Goal: Information Seeking & Learning: Find specific fact

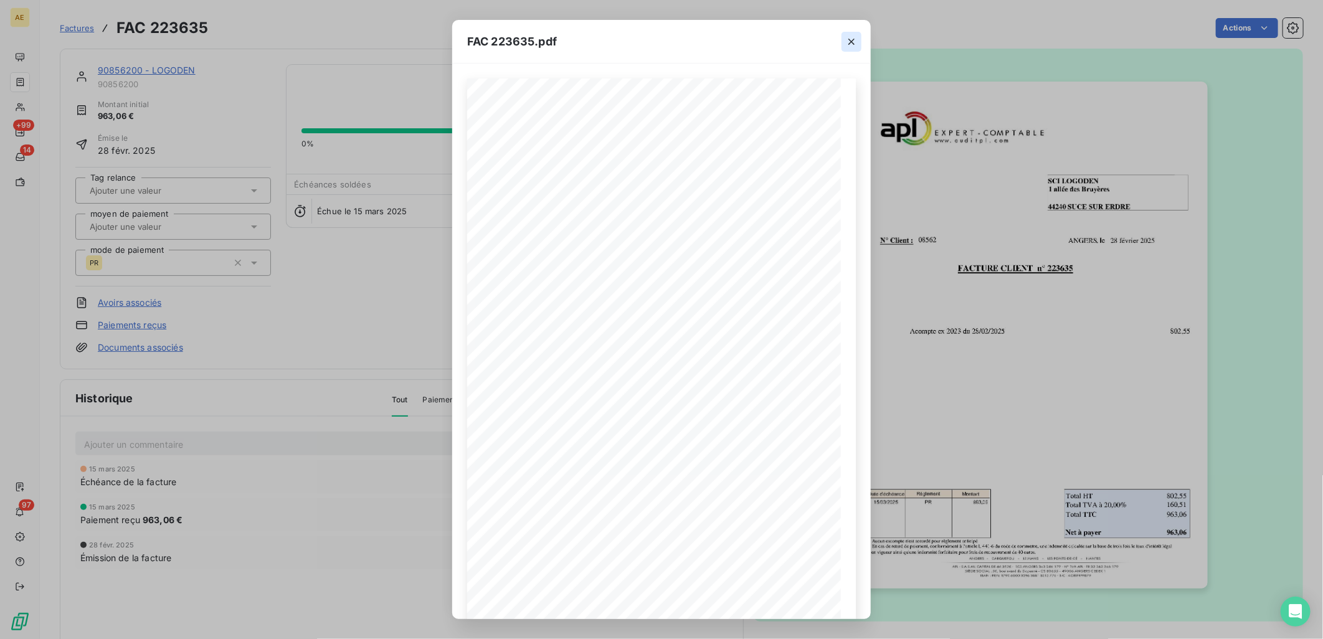
click at [850, 46] on icon "button" at bounding box center [851, 41] width 12 height 12
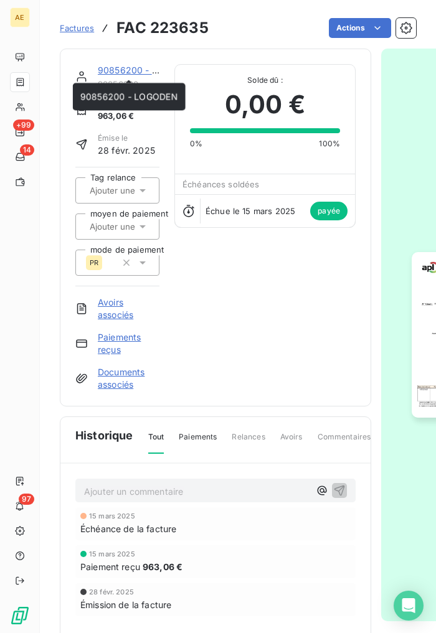
click at [116, 69] on link "90856200 - LOGODEN" at bounding box center [147, 70] width 98 height 11
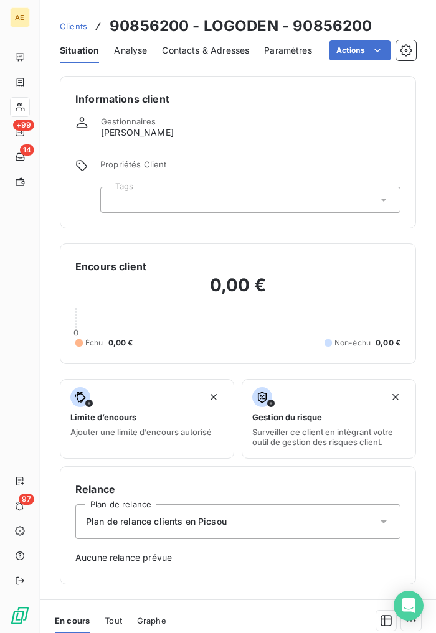
click at [69, 26] on span "Clients" at bounding box center [73, 26] width 27 height 10
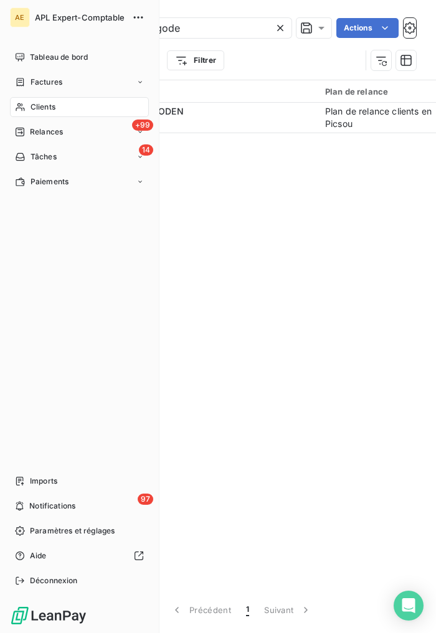
drag, startPoint x: 208, startPoint y: 30, endPoint x: 34, endPoint y: 33, distance: 173.8
click at [29, 30] on div "AE APL Expert-Comptable Tableau de bord Factures Clients +99 Relances 14 Tâches…" at bounding box center [218, 316] width 436 height 633
type input "fourage"
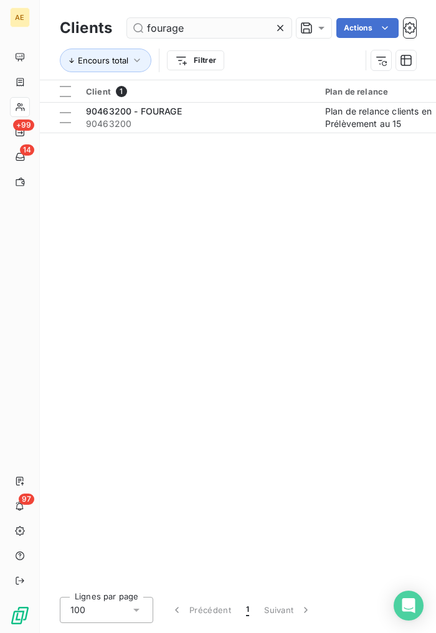
click at [203, 27] on input "fourage" at bounding box center [209, 28] width 164 height 20
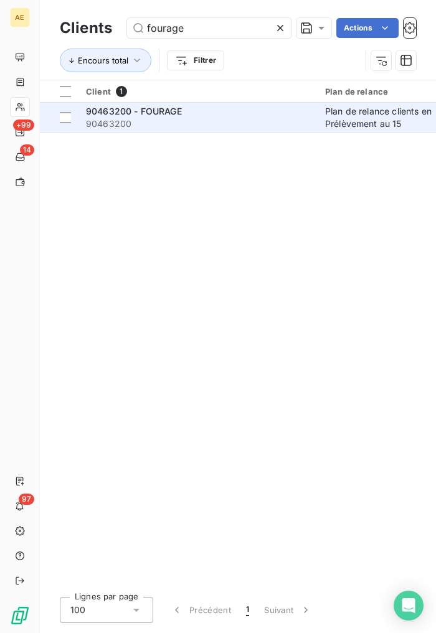
click at [226, 106] on div "90463200 - FOURAGE" at bounding box center [198, 111] width 224 height 12
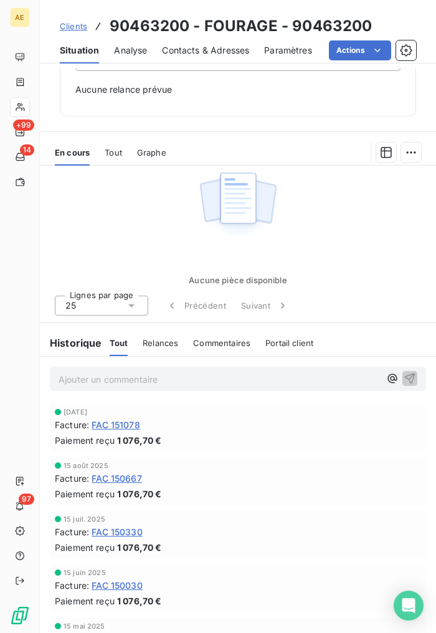
click at [125, 475] on span "FAC 150667" at bounding box center [117, 478] width 50 height 13
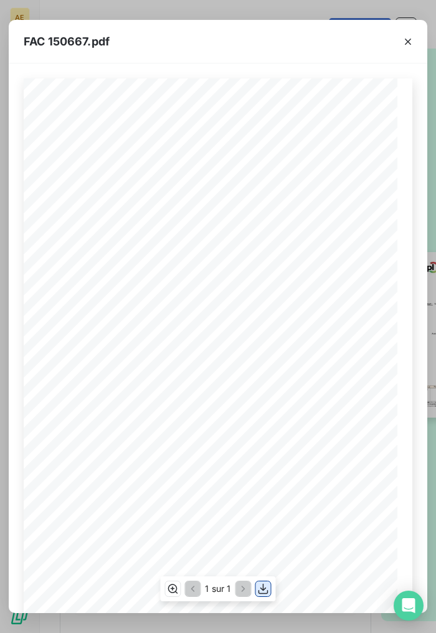
click at [259, 587] on icon "button" at bounding box center [263, 589] width 12 height 12
click at [411, 40] on icon "button" at bounding box center [408, 41] width 12 height 12
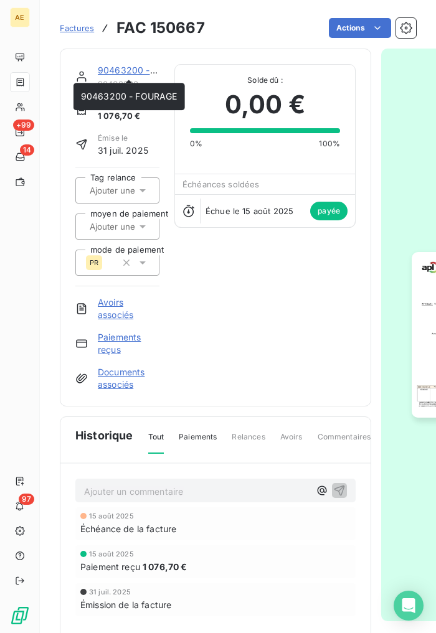
click at [125, 70] on link "90463200 - FOURAGE" at bounding box center [146, 70] width 97 height 11
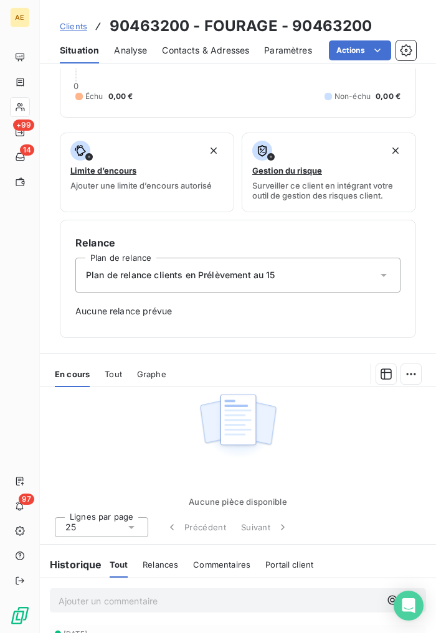
scroll to position [276, 0]
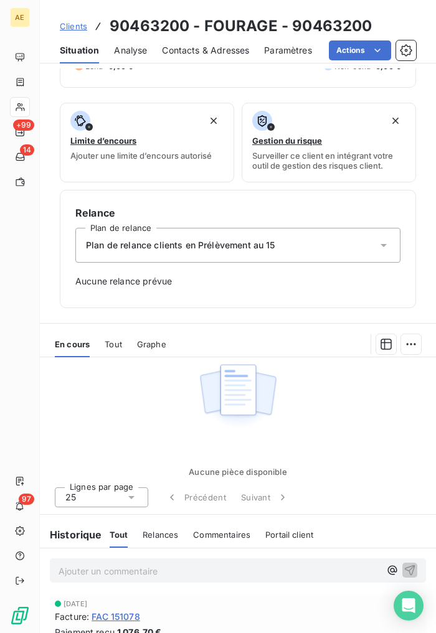
click at [113, 614] on span "FAC 151078" at bounding box center [116, 616] width 49 height 13
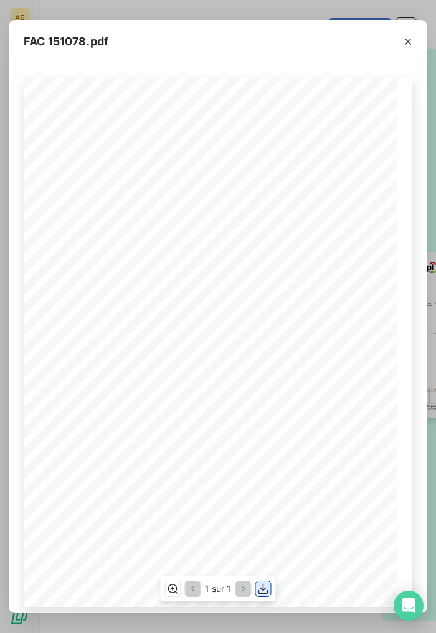
click at [262, 585] on icon "button" at bounding box center [263, 589] width 12 height 12
click at [406, 33] on button "button" at bounding box center [408, 42] width 20 height 20
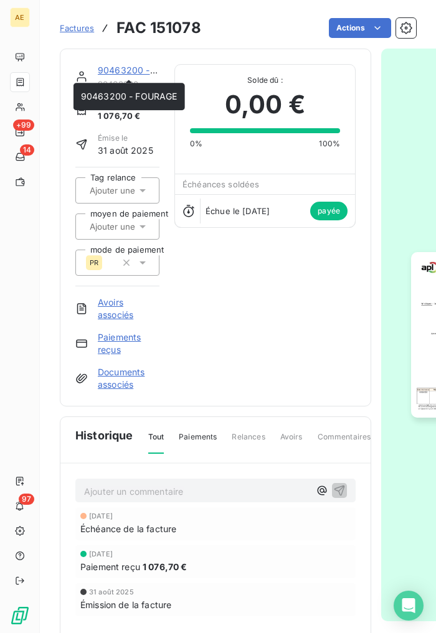
click at [115, 67] on link "90463200 - FOURAGE" at bounding box center [146, 70] width 97 height 11
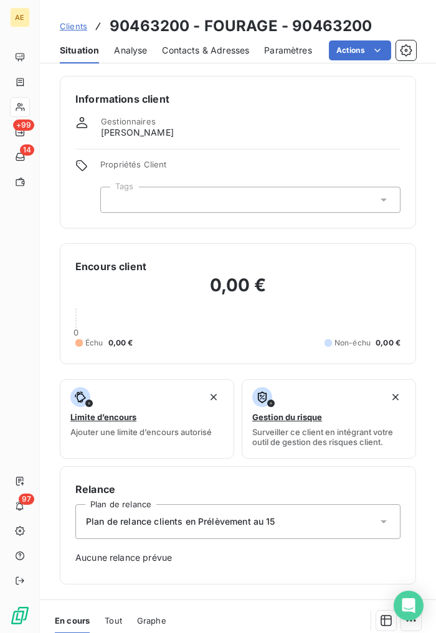
click at [75, 27] on span "Clients" at bounding box center [73, 26] width 27 height 10
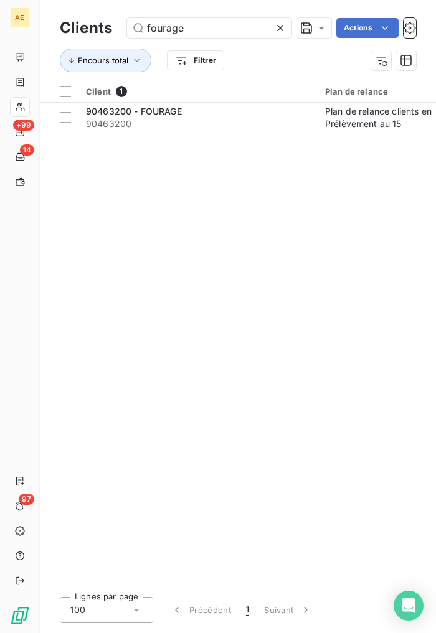
drag, startPoint x: 204, startPoint y: 24, endPoint x: 81, endPoint y: 29, distance: 123.4
click at [81, 29] on div "Clients fourage Actions" at bounding box center [238, 28] width 356 height 26
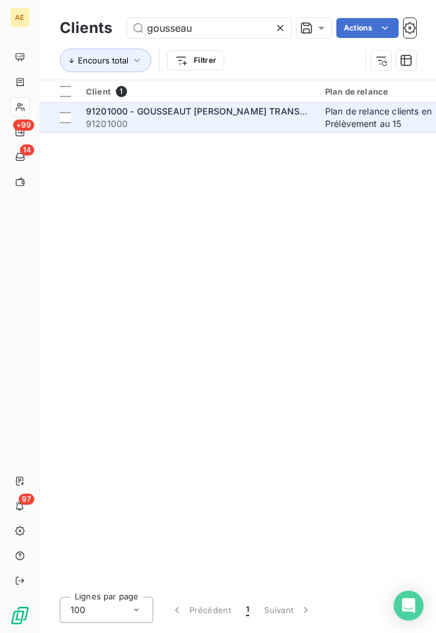
type input "gousseau"
click at [164, 111] on span "91201000 - GOUSSEAUT [PERSON_NAME] TRANSPORT" at bounding box center [205, 111] width 238 height 11
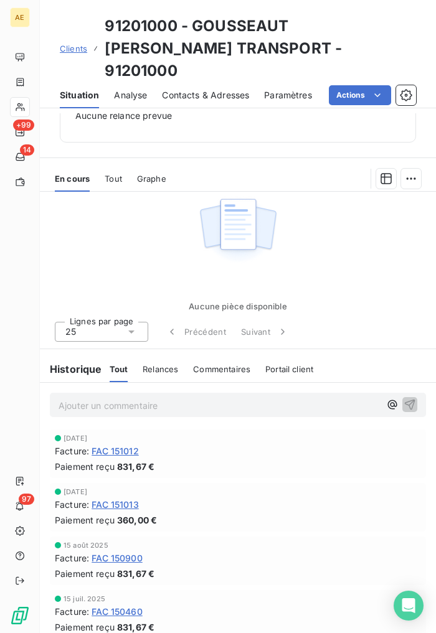
scroll to position [490, 0]
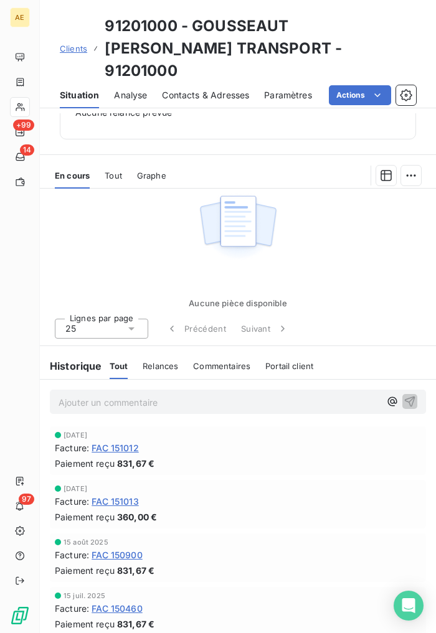
click at [112, 549] on span "FAC 150900" at bounding box center [117, 555] width 51 height 13
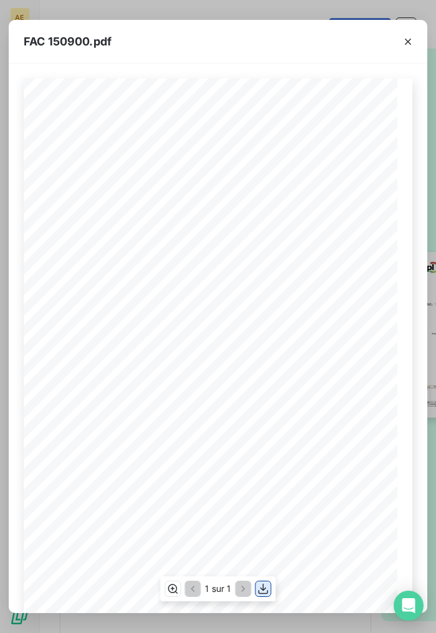
click at [262, 582] on button "button" at bounding box center [263, 589] width 15 height 15
click at [44, 29] on div "FAC 150900.pdf" at bounding box center [218, 42] width 418 height 44
click at [406, 44] on icon "button" at bounding box center [408, 42] width 6 height 6
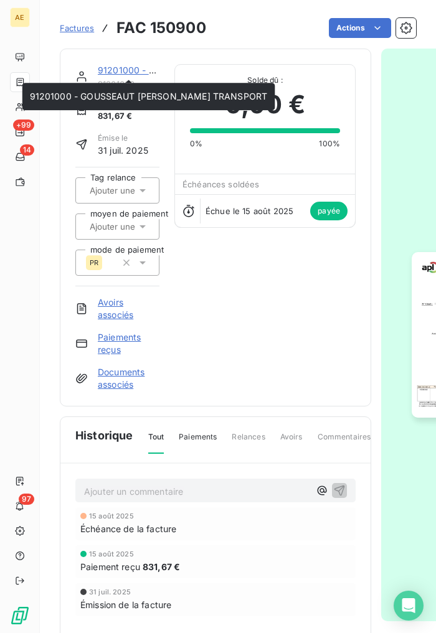
click at [137, 67] on link "91201000 - GOUSSEAUT [PERSON_NAME] TRANSPORT" at bounding box center [217, 70] width 238 height 11
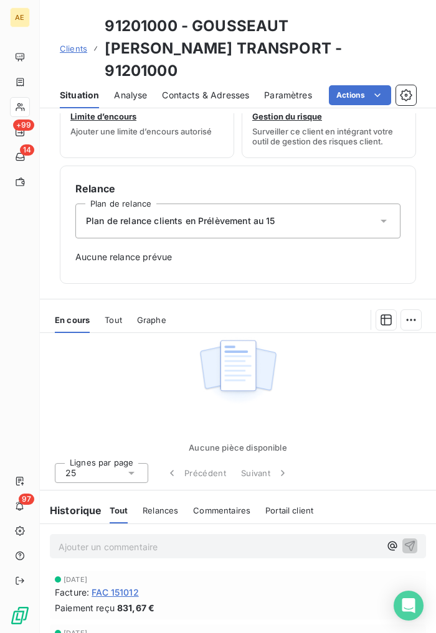
scroll to position [484, 0]
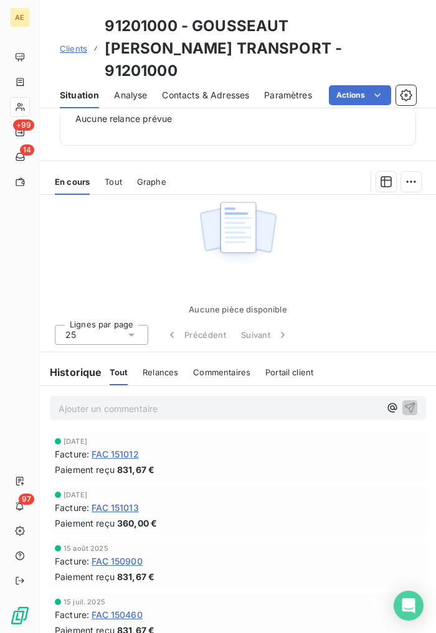
click at [125, 448] on span "FAC 151012" at bounding box center [115, 454] width 47 height 13
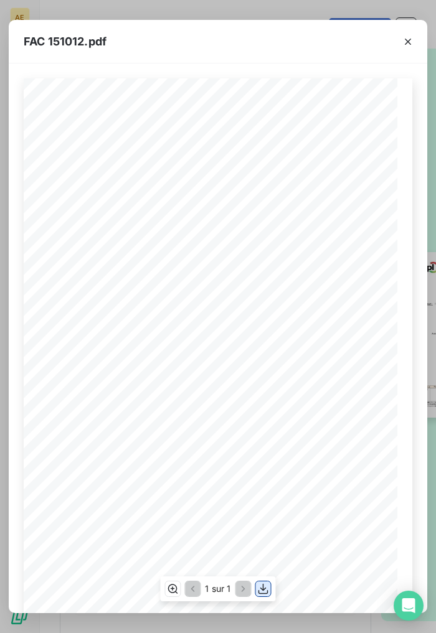
click at [258, 587] on icon "button" at bounding box center [263, 589] width 12 height 12
click at [405, 40] on icon "button" at bounding box center [408, 41] width 12 height 12
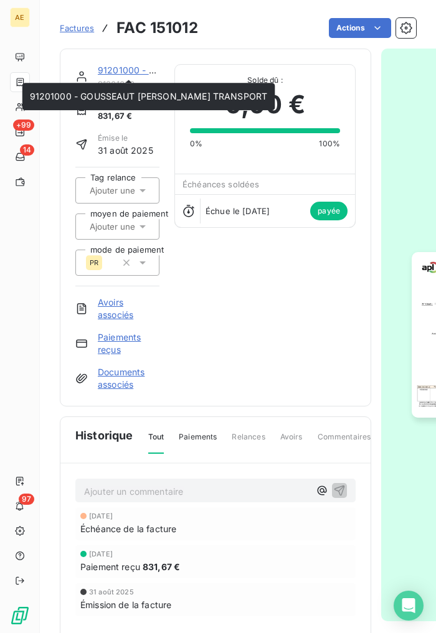
click at [132, 69] on link "91201000 - GOUSSEAUT [PERSON_NAME] TRANSPORT" at bounding box center [217, 70] width 238 height 11
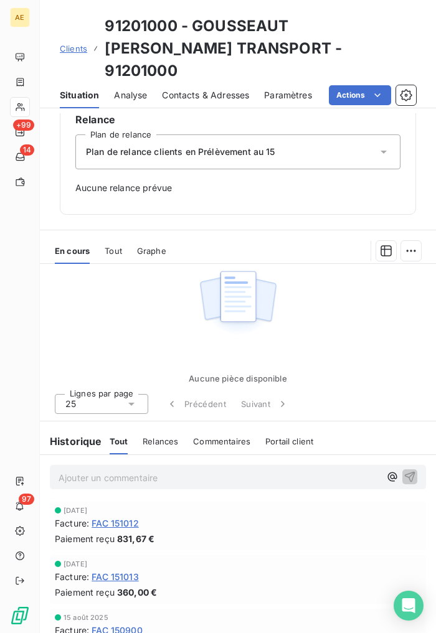
click at [118, 570] on span "FAC 151013" at bounding box center [115, 576] width 47 height 13
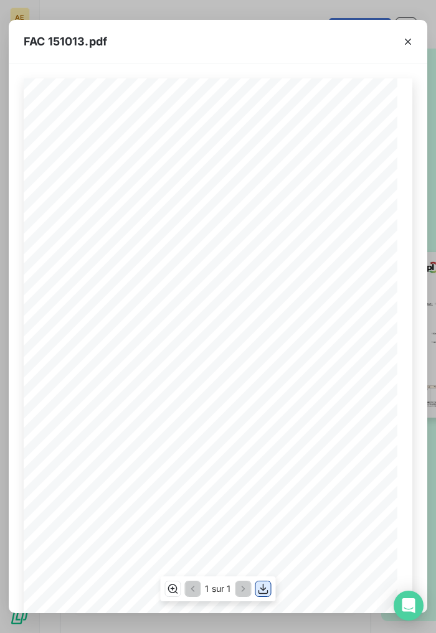
click at [262, 590] on icon "button" at bounding box center [263, 589] width 12 height 12
click at [412, 45] on icon "button" at bounding box center [408, 41] width 12 height 12
